Goal: Information Seeking & Learning: Learn about a topic

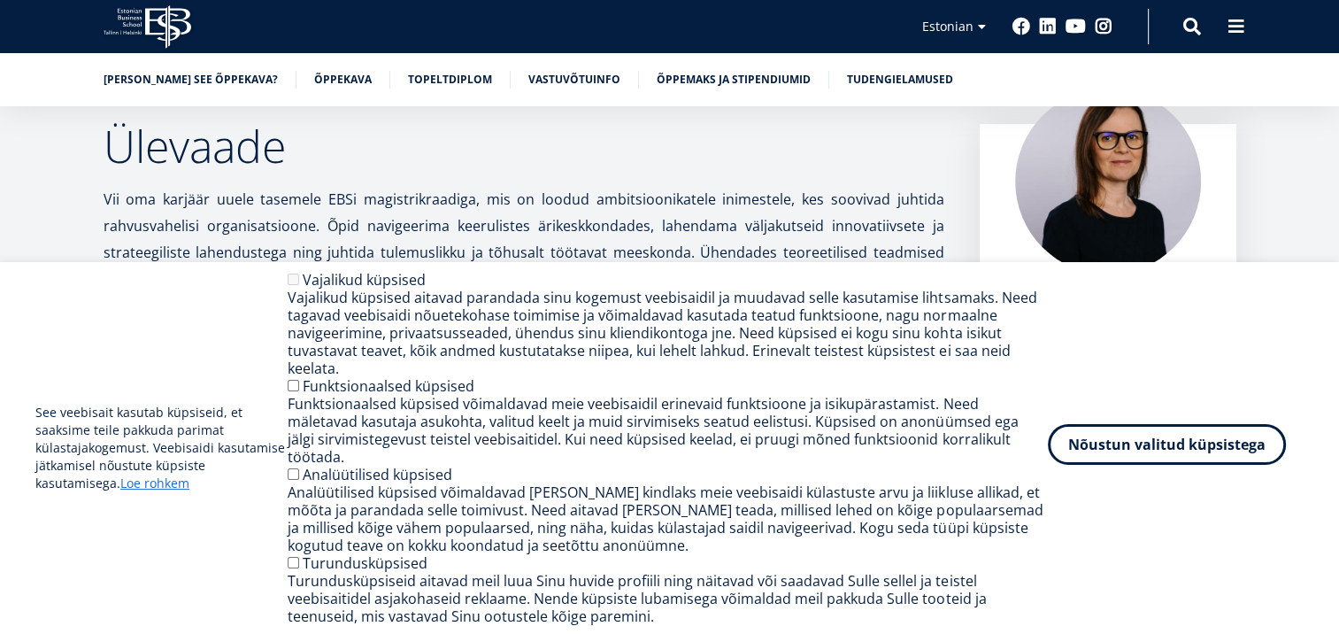
click at [1136, 450] on button "Nõustun valitud küpsistega" at bounding box center [1167, 444] width 238 height 41
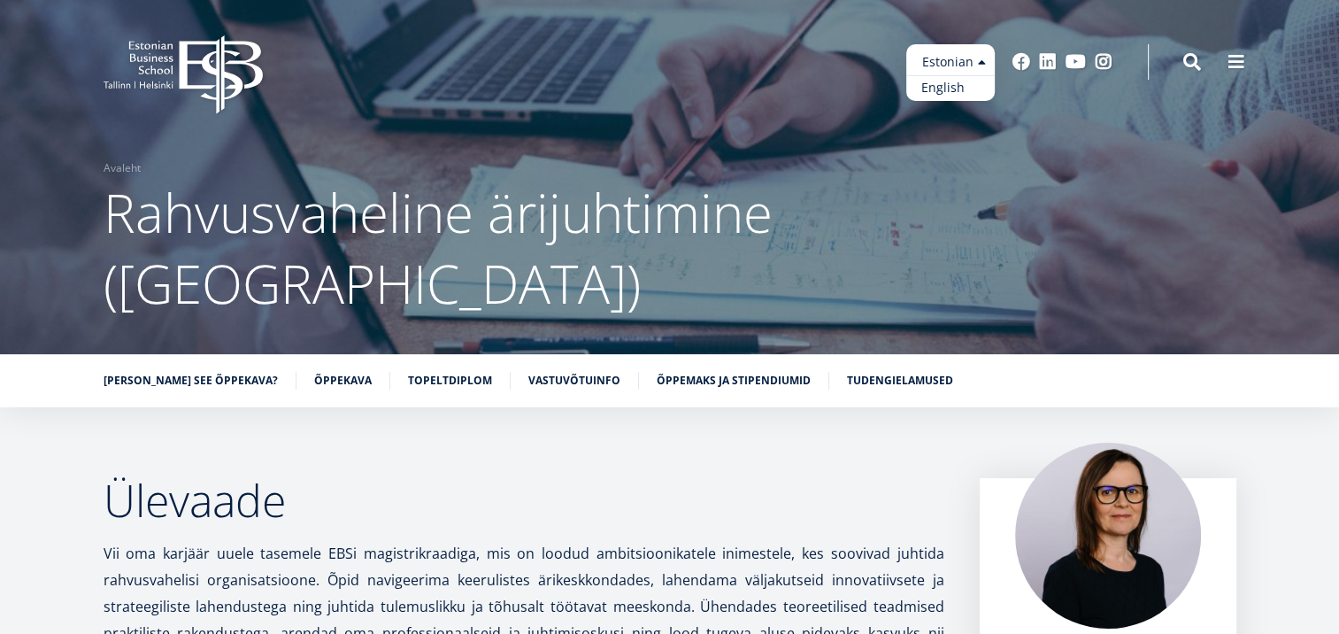
click at [966, 91] on link "English" at bounding box center [950, 88] width 89 height 26
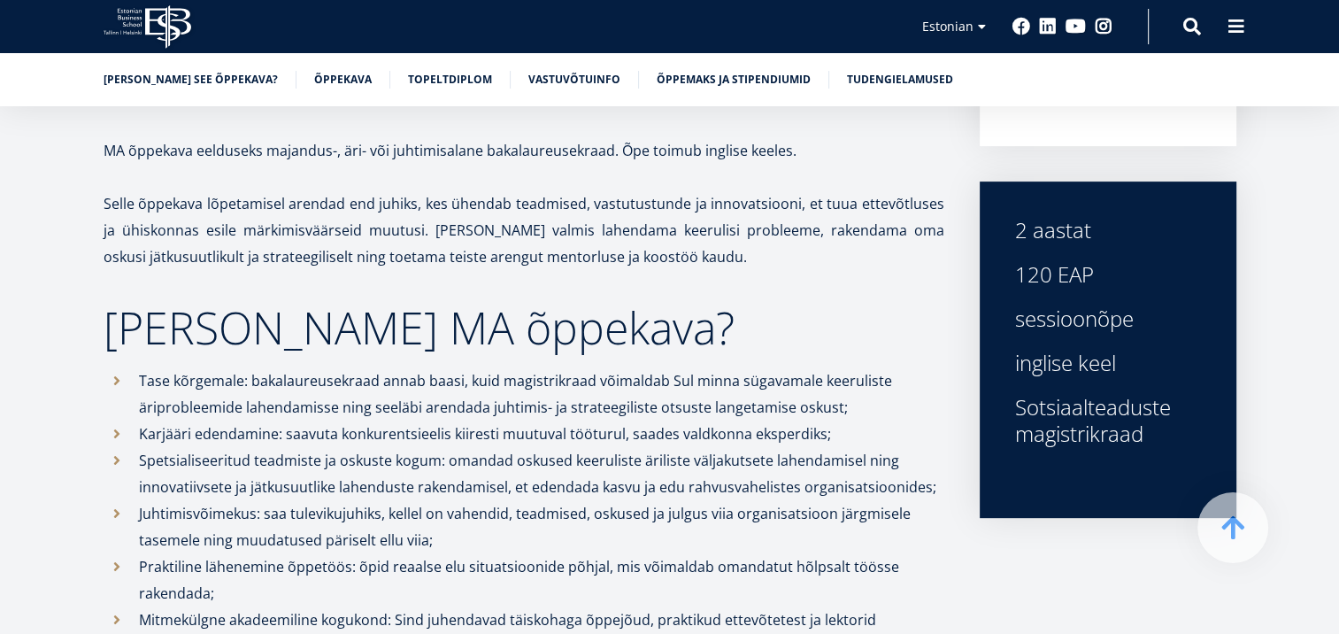
scroll to position [620, 0]
